Goal: Navigation & Orientation: Find specific page/section

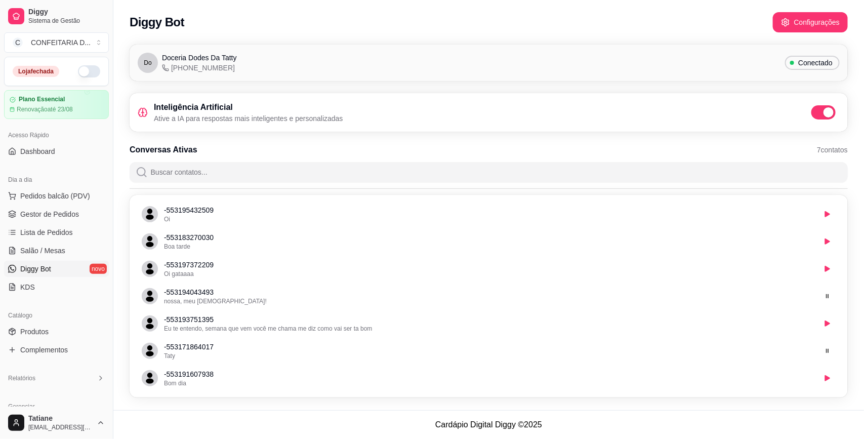
click at [2, 388] on div "Relatórios" at bounding box center [56, 378] width 113 height 24
click at [11, 393] on div "Loja fechada Plano Essencial Renovação até 23/08 Acesso Rápido Dashboard Dia a …" at bounding box center [56, 232] width 113 height 350
click at [0, 254] on div "Dia a dia Pedidos balcão (PDV) Gestor de Pedidos Lista de Pedidos Salão / Mesas…" at bounding box center [56, 234] width 113 height 132
click at [0, 241] on div "Dia a dia Pedidos balcão (PDV) Gestor de Pedidos Lista de Pedidos Salão / Mesas…" at bounding box center [56, 234] width 113 height 132
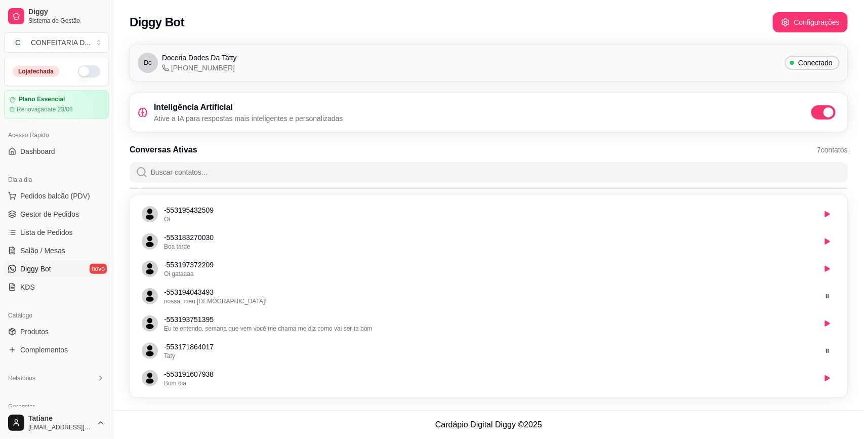
click at [0, 234] on div "Dia a dia Pedidos balcão (PDV) Gestor de Pedidos Lista de Pedidos Salão / Mesas…" at bounding box center [56, 234] width 113 height 132
